Goal: Task Accomplishment & Management: Manage account settings

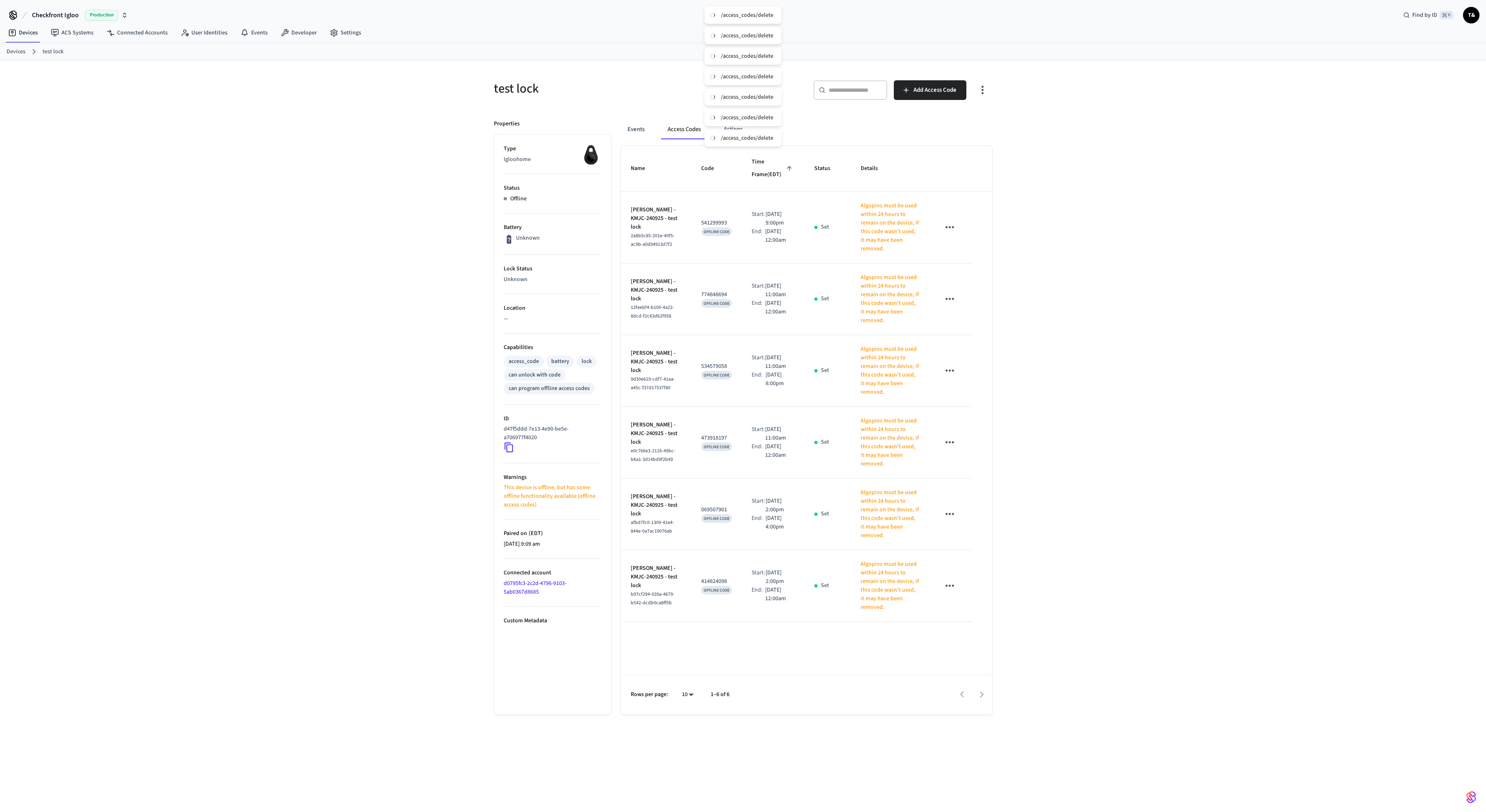
scroll to position [13, 0]
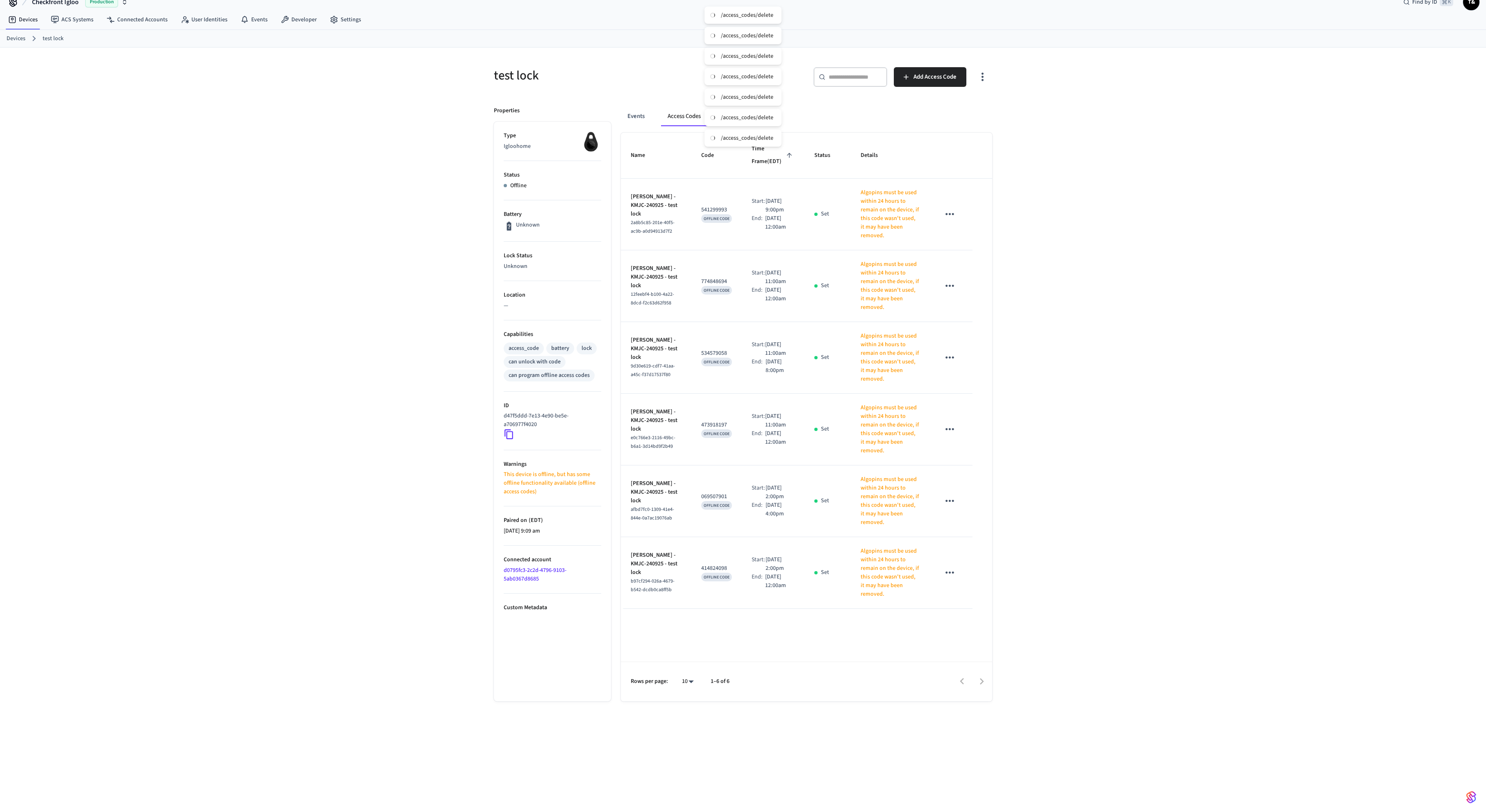
click at [21, 39] on link "Devices" at bounding box center [16, 38] width 19 height 9
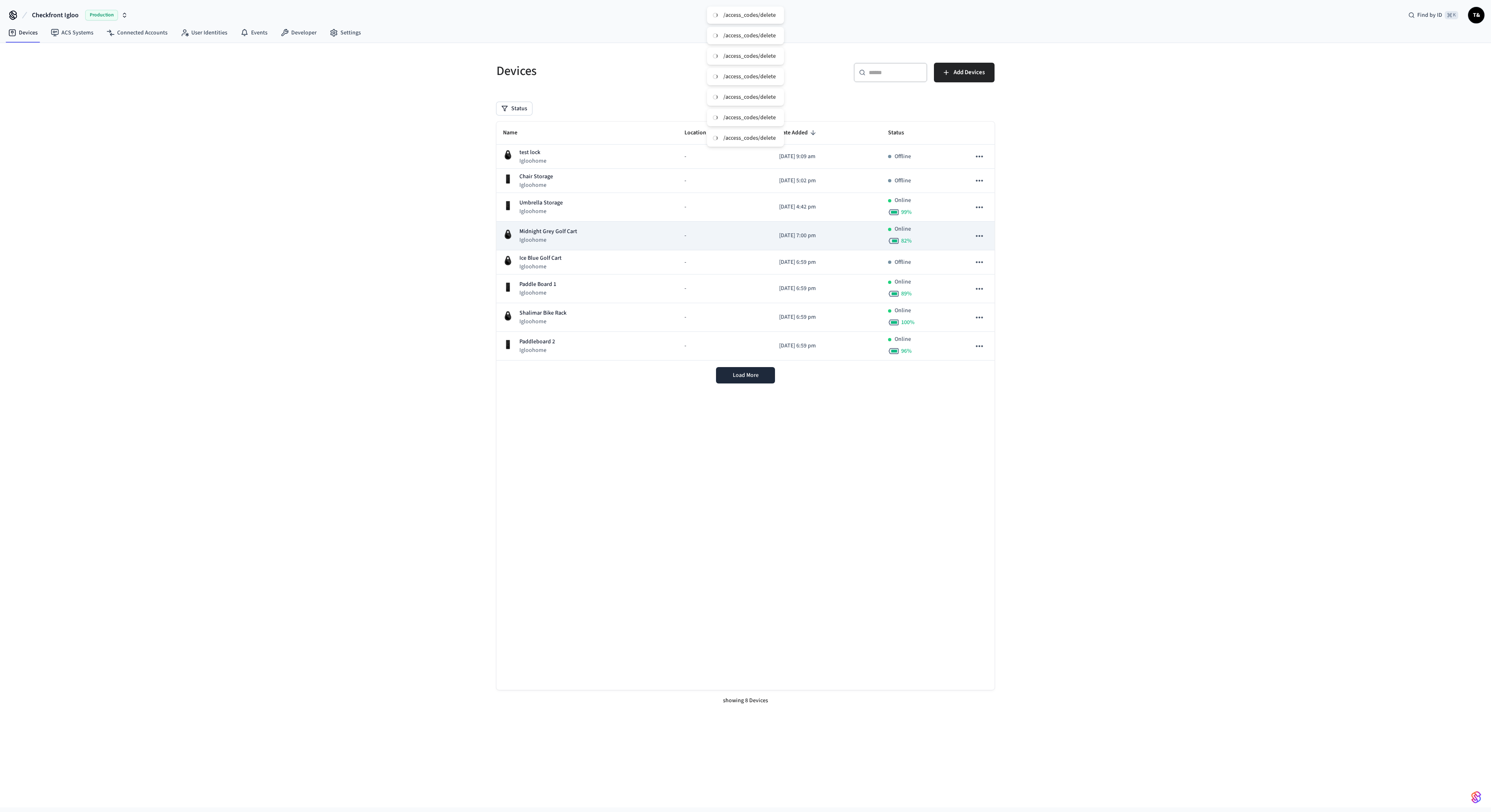
click at [562, 233] on p "Midnight Grey Golf Cart" at bounding box center [548, 232] width 58 height 9
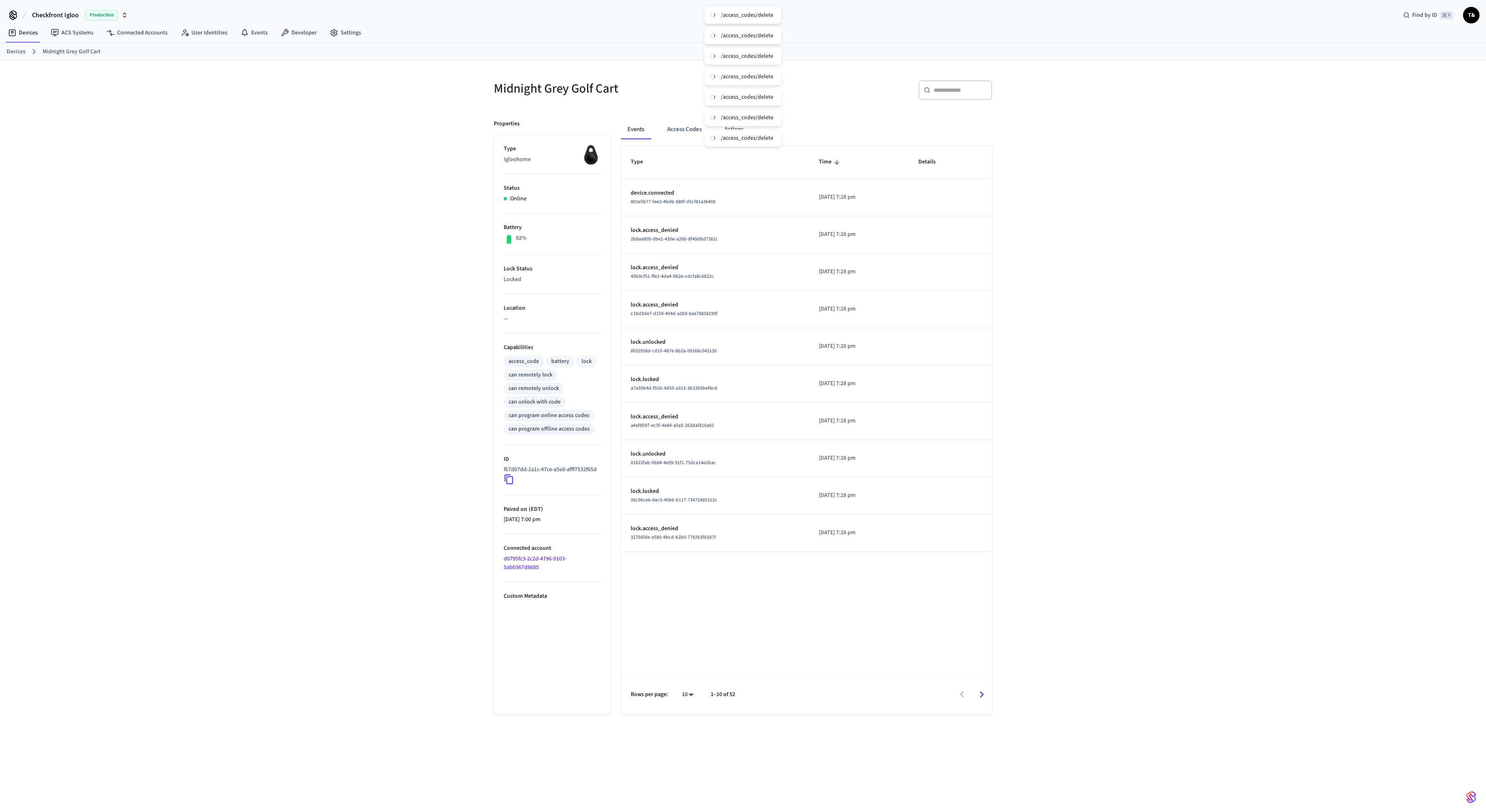
click at [509, 484] on icon at bounding box center [509, 479] width 10 height 10
click at [510, 484] on icon at bounding box center [509, 479] width 10 height 10
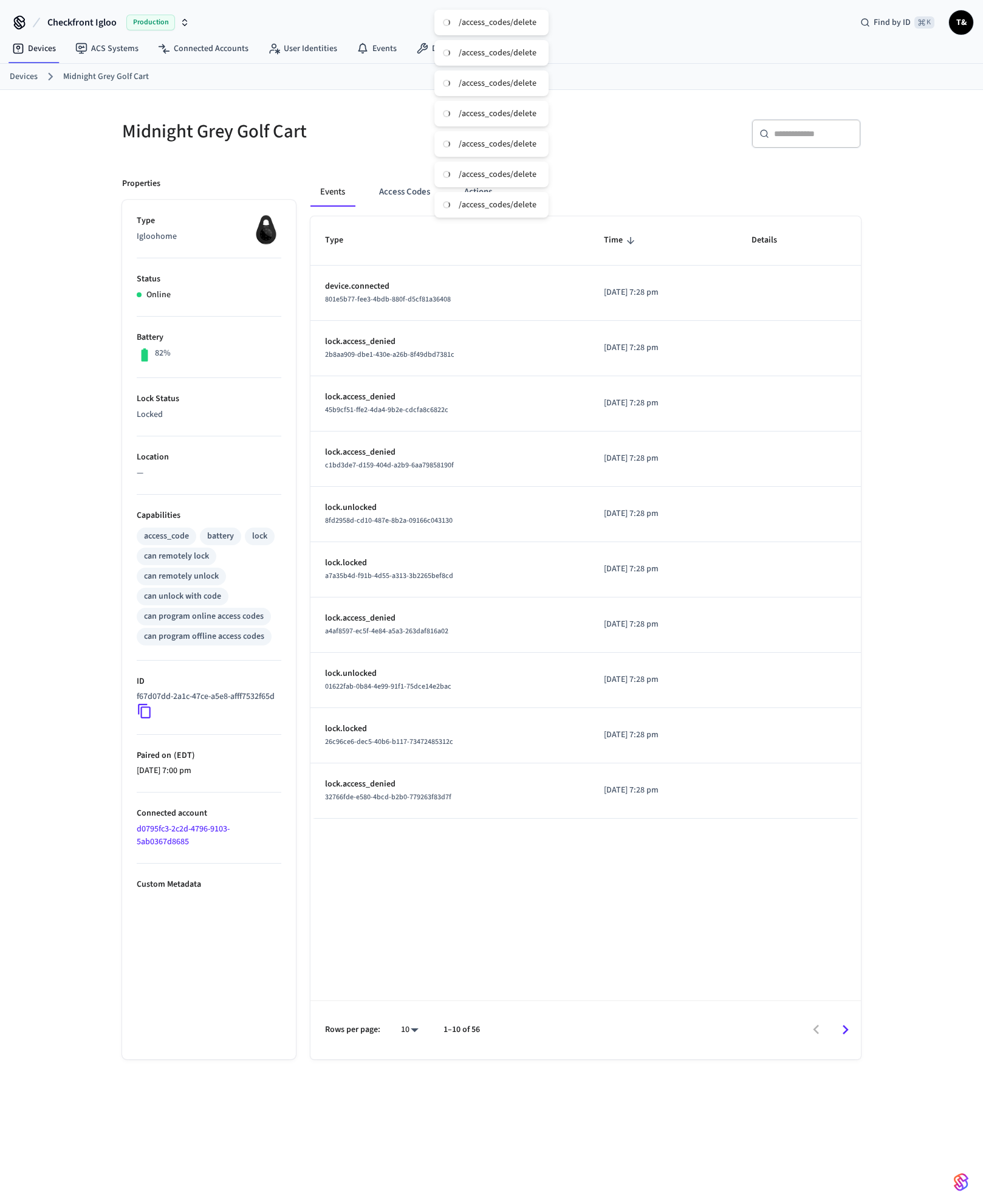
click at [30, 77] on link "Devices" at bounding box center [23, 76] width 28 height 13
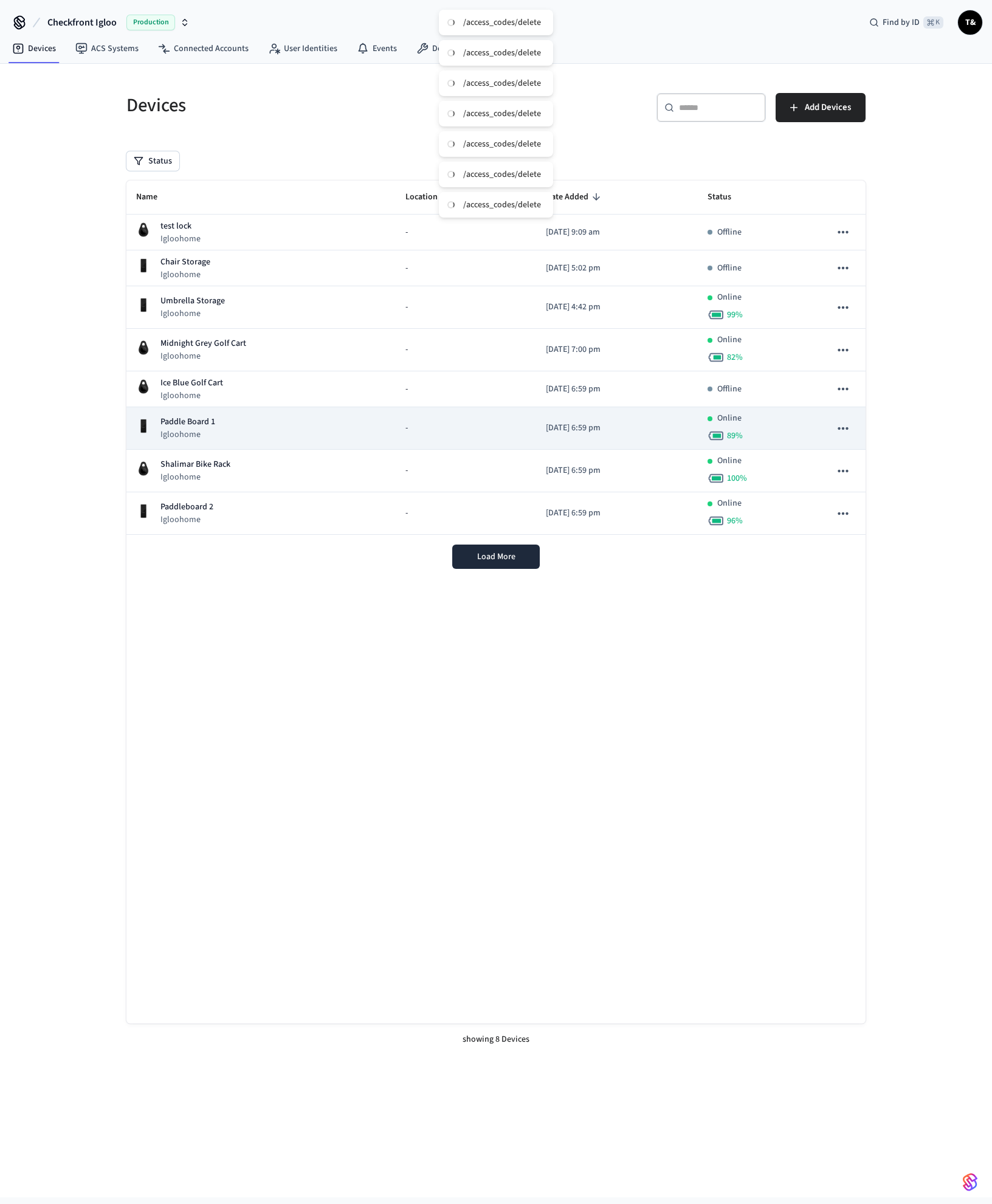
click at [213, 422] on p "Paddle Board 1" at bounding box center [188, 422] width 55 height 13
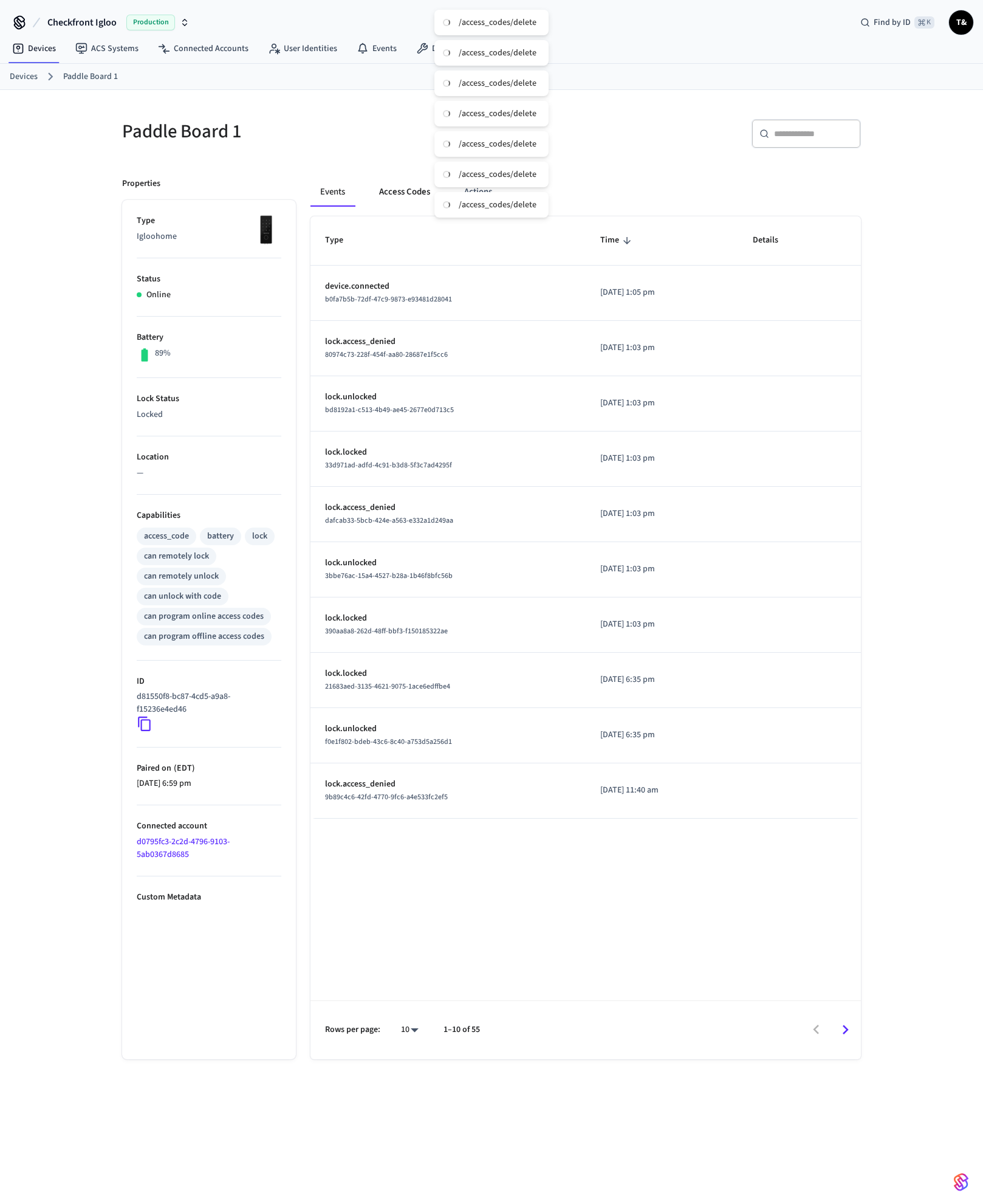
click at [384, 199] on button "Access Codes" at bounding box center [404, 192] width 70 height 29
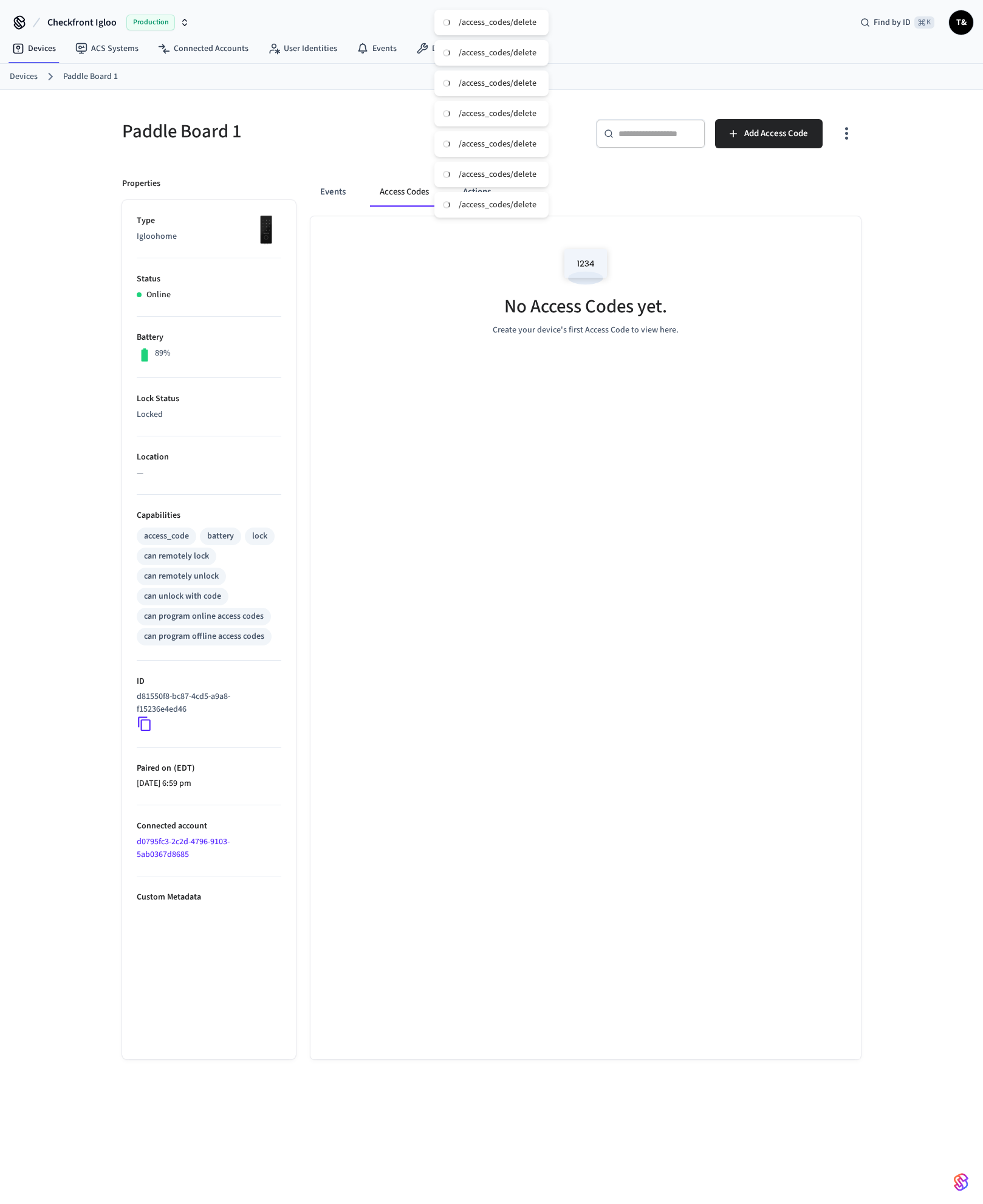
click at [27, 76] on link "Devices" at bounding box center [23, 76] width 28 height 13
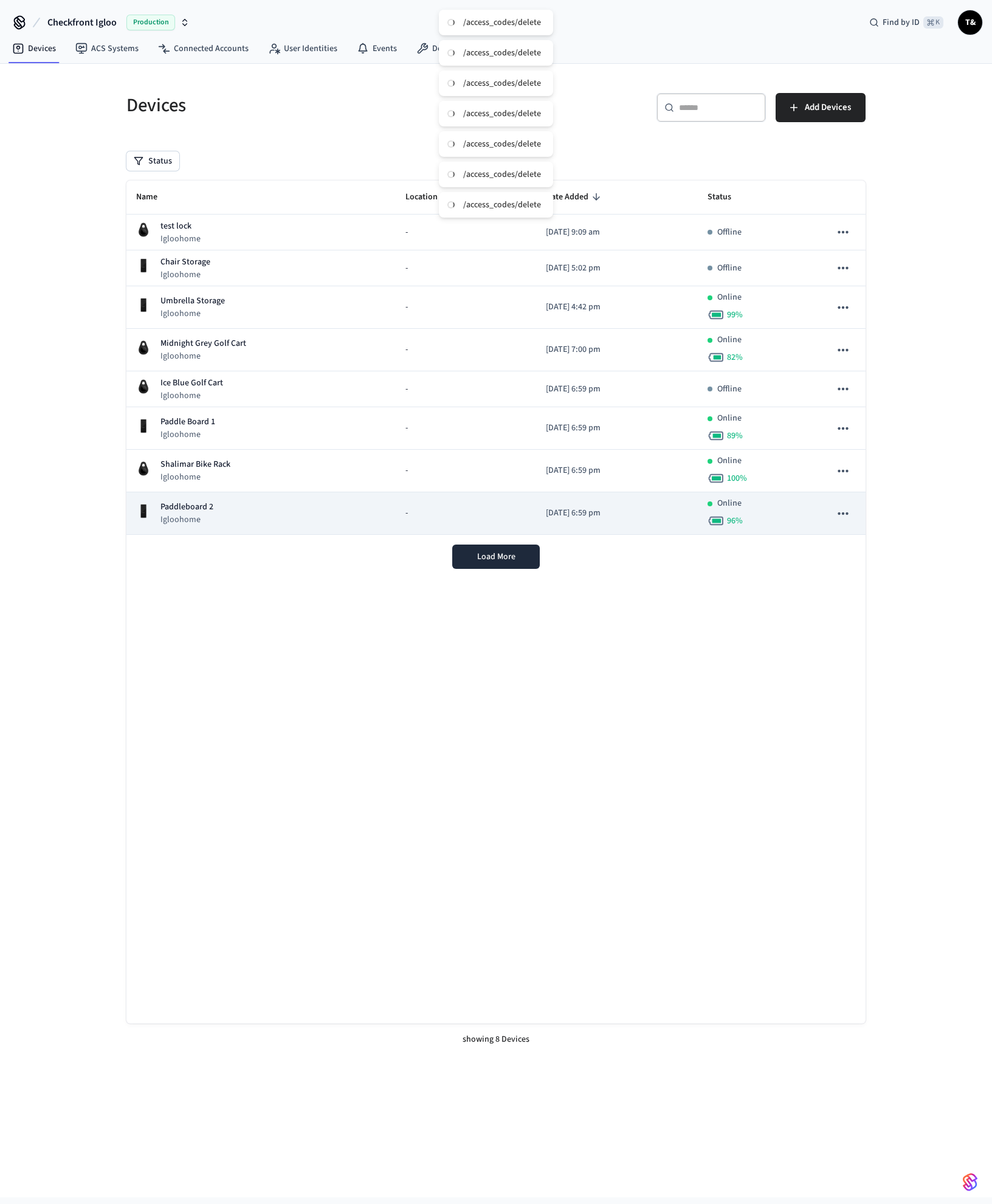
click at [204, 495] on td "Paddleboard 2 Igloohome" at bounding box center [261, 514] width 270 height 43
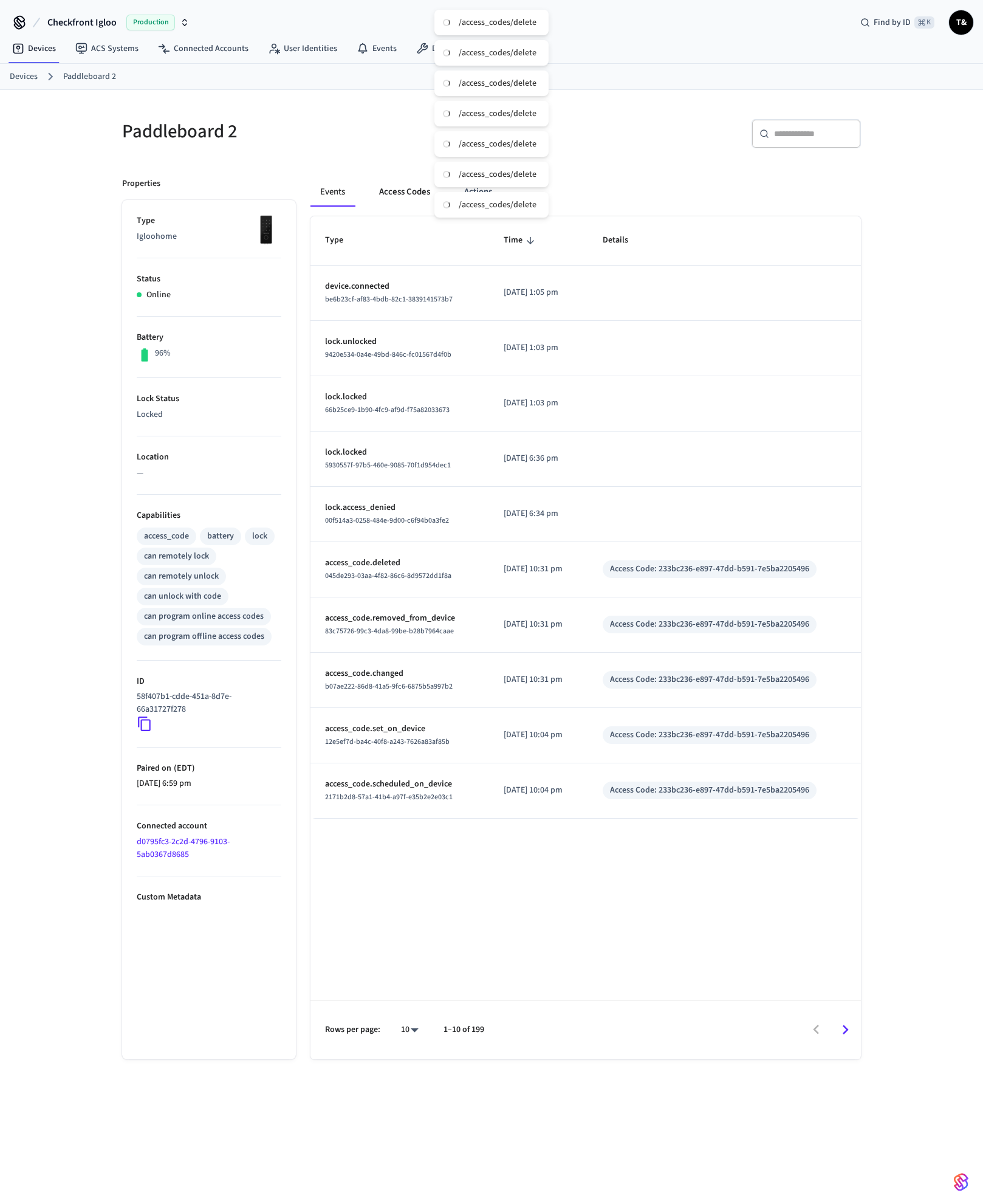
click at [420, 198] on button "Access Codes" at bounding box center [404, 192] width 70 height 29
click at [402, 196] on button "Access Codes" at bounding box center [404, 192] width 70 height 29
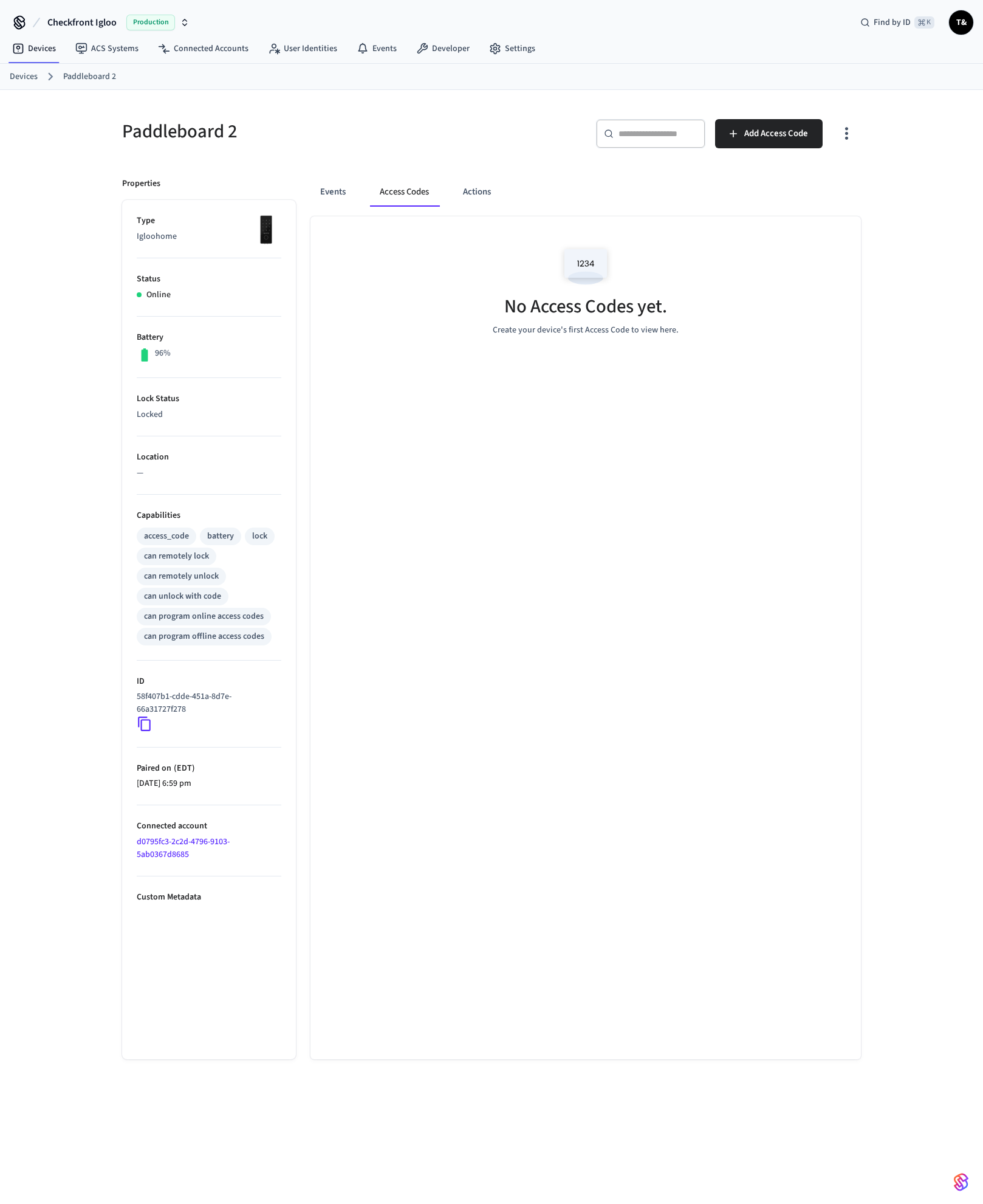
click at [19, 78] on link "Devices" at bounding box center [23, 76] width 28 height 13
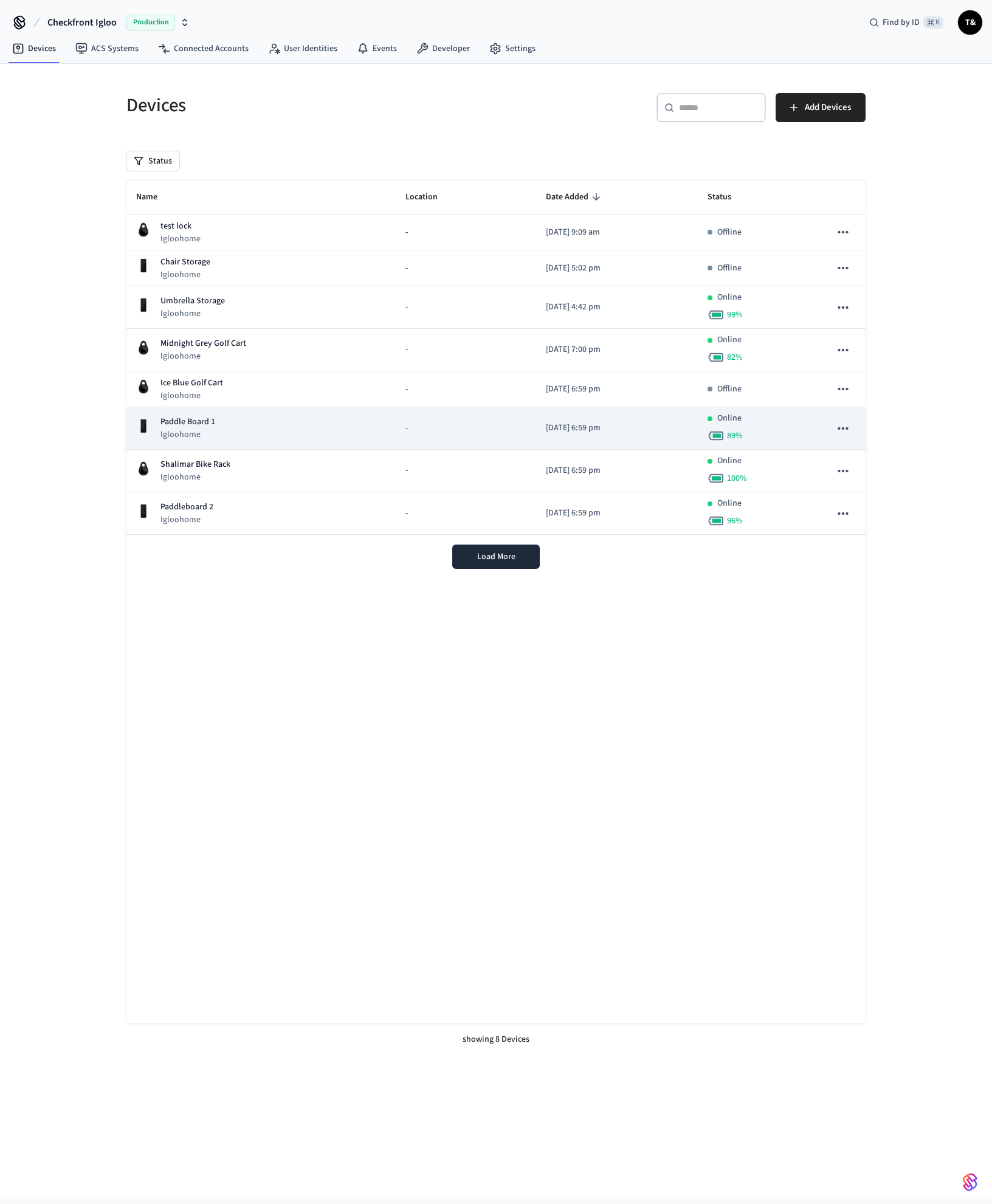
click at [226, 423] on div "Paddle Board 1 Igloohome" at bounding box center [261, 428] width 250 height 25
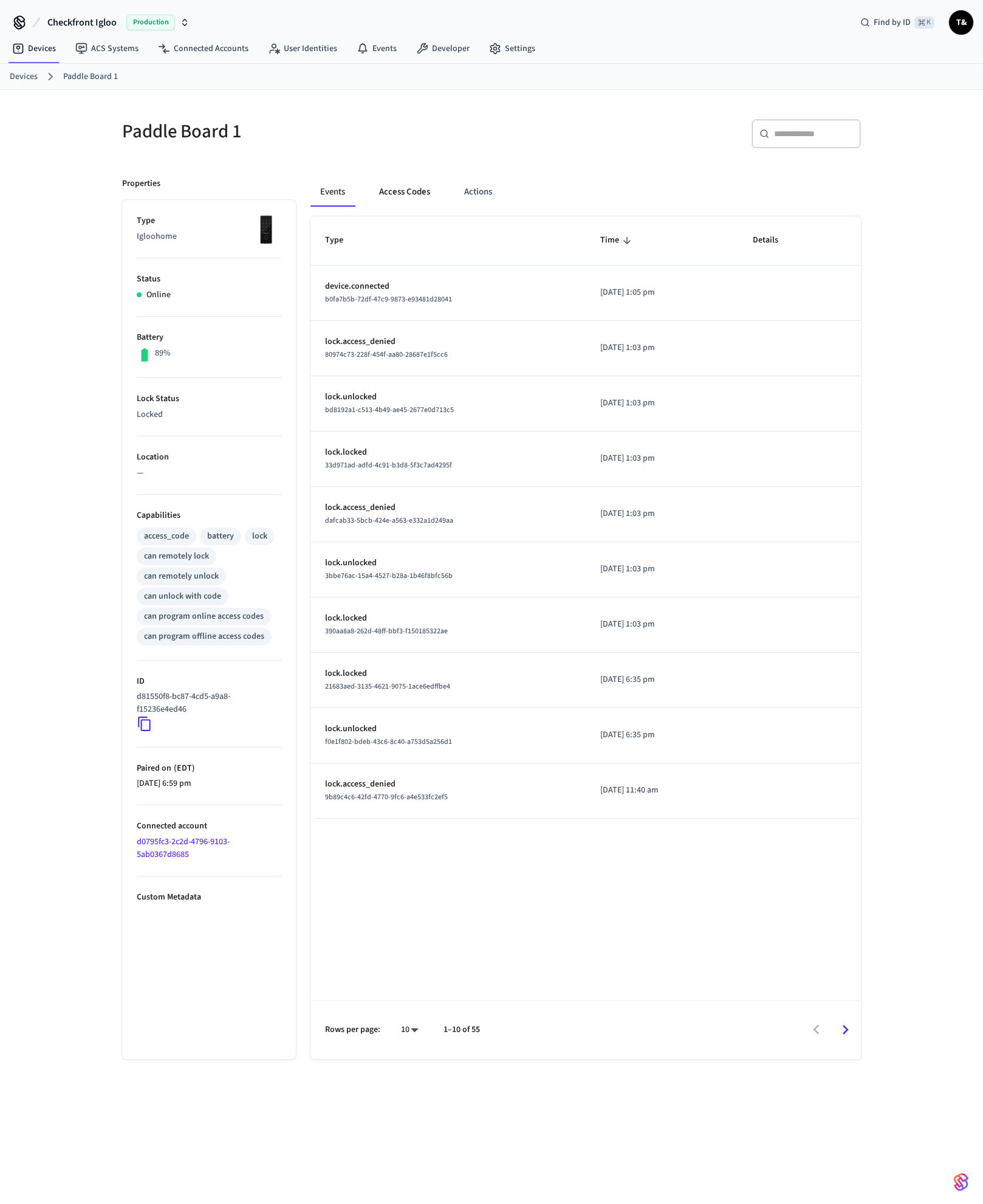
click at [398, 192] on button "Access Codes" at bounding box center [404, 192] width 70 height 29
click at [406, 197] on button "Access Codes" at bounding box center [404, 192] width 70 height 29
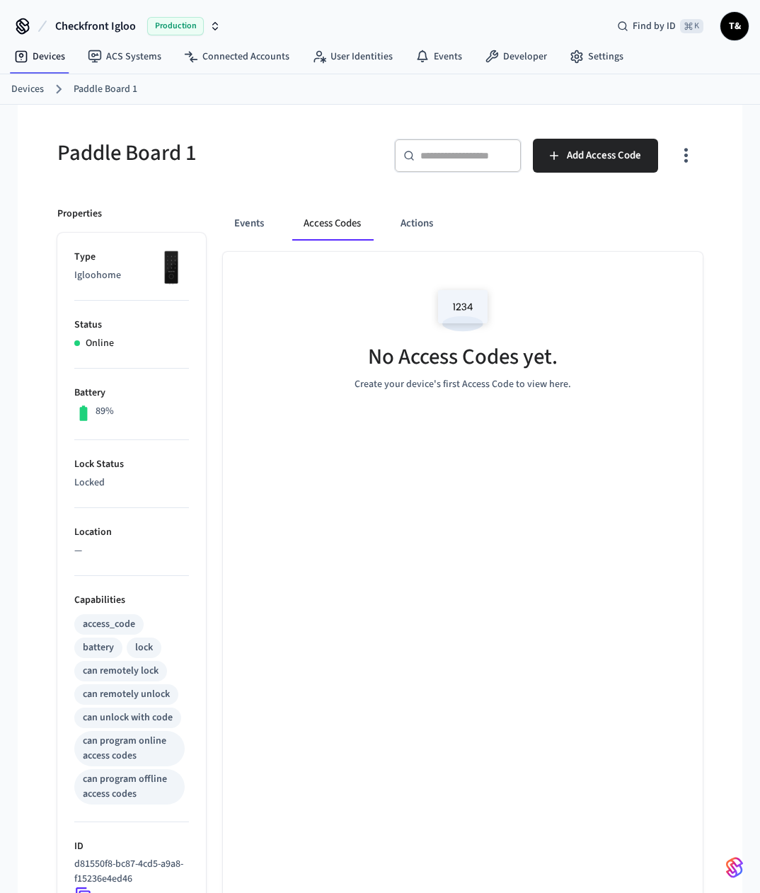
scroll to position [233, 0]
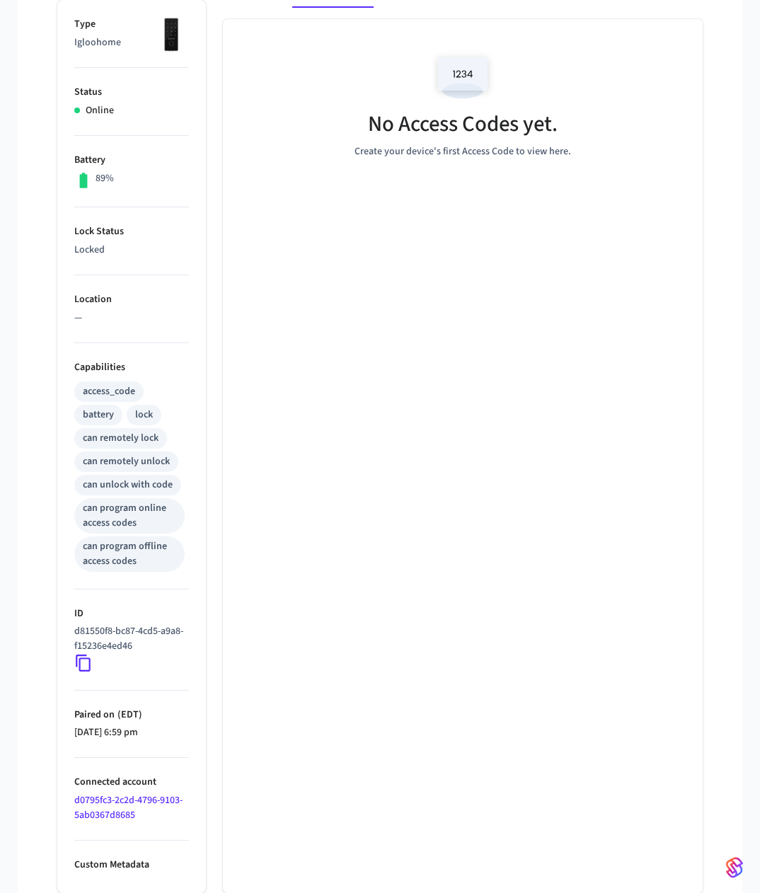
click at [78, 662] on icon at bounding box center [83, 663] width 18 height 18
